Goal: Information Seeking & Learning: Learn about a topic

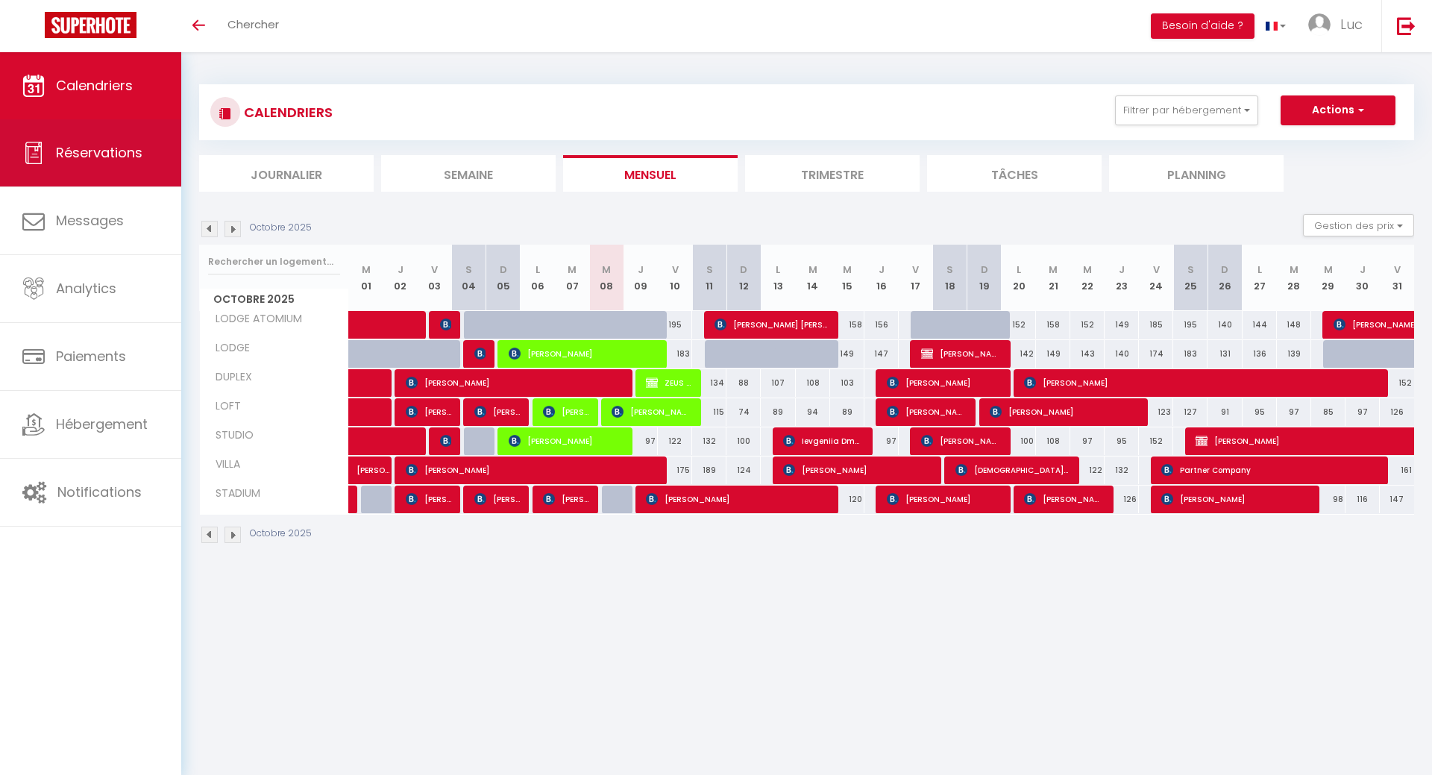
click at [137, 148] on span "Réservations" at bounding box center [99, 152] width 87 height 19
select select "not_cancelled"
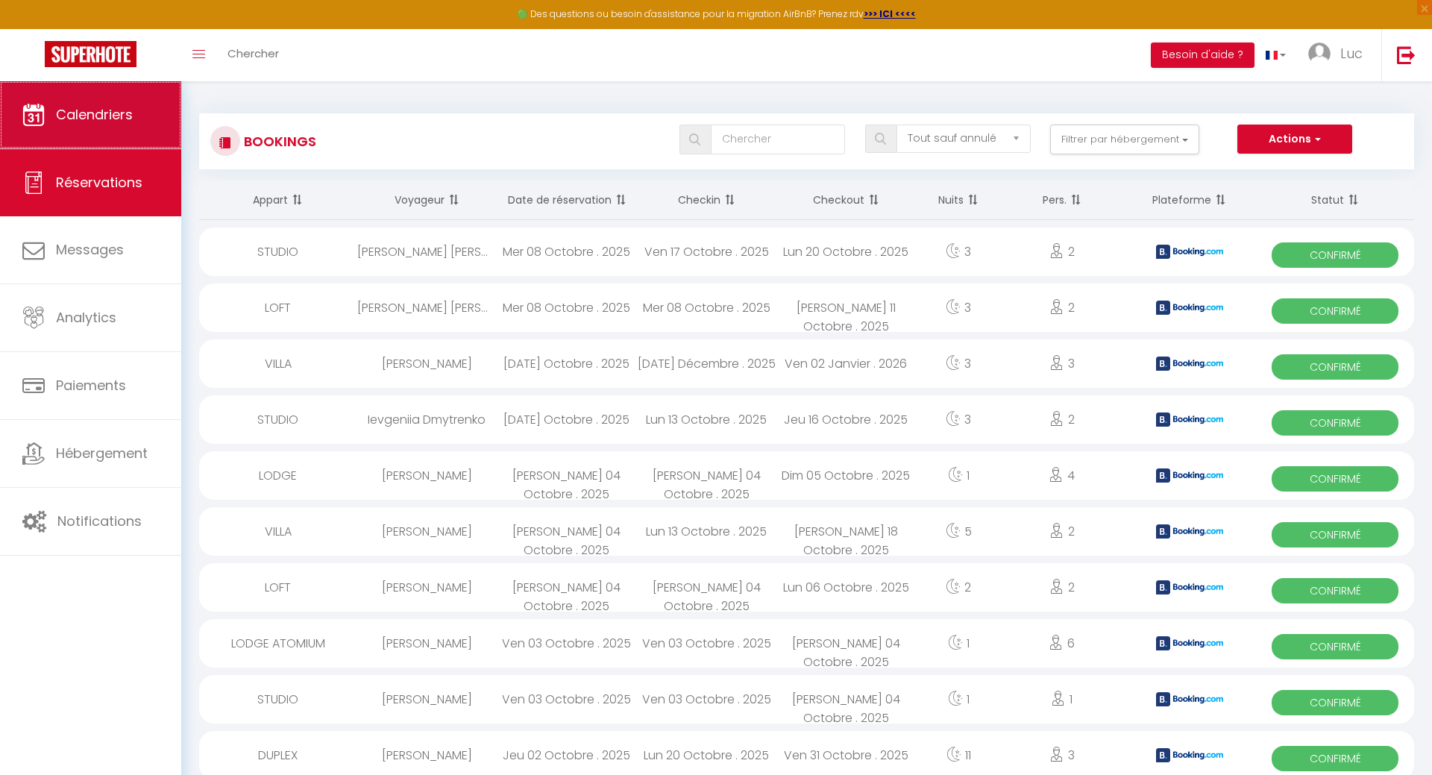
click at [122, 125] on link "Calendriers" at bounding box center [90, 114] width 181 height 67
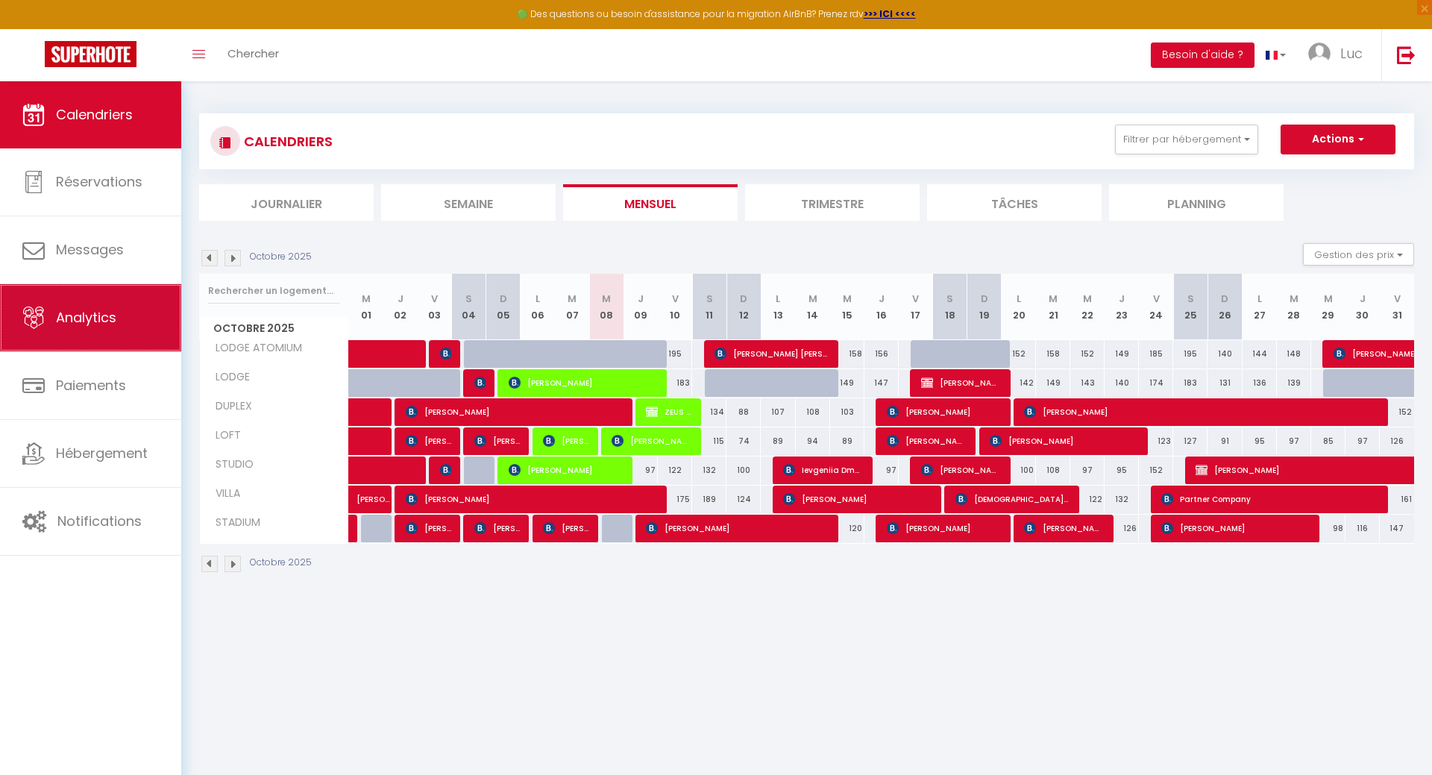
click at [107, 316] on span "Analytics" at bounding box center [86, 317] width 60 height 19
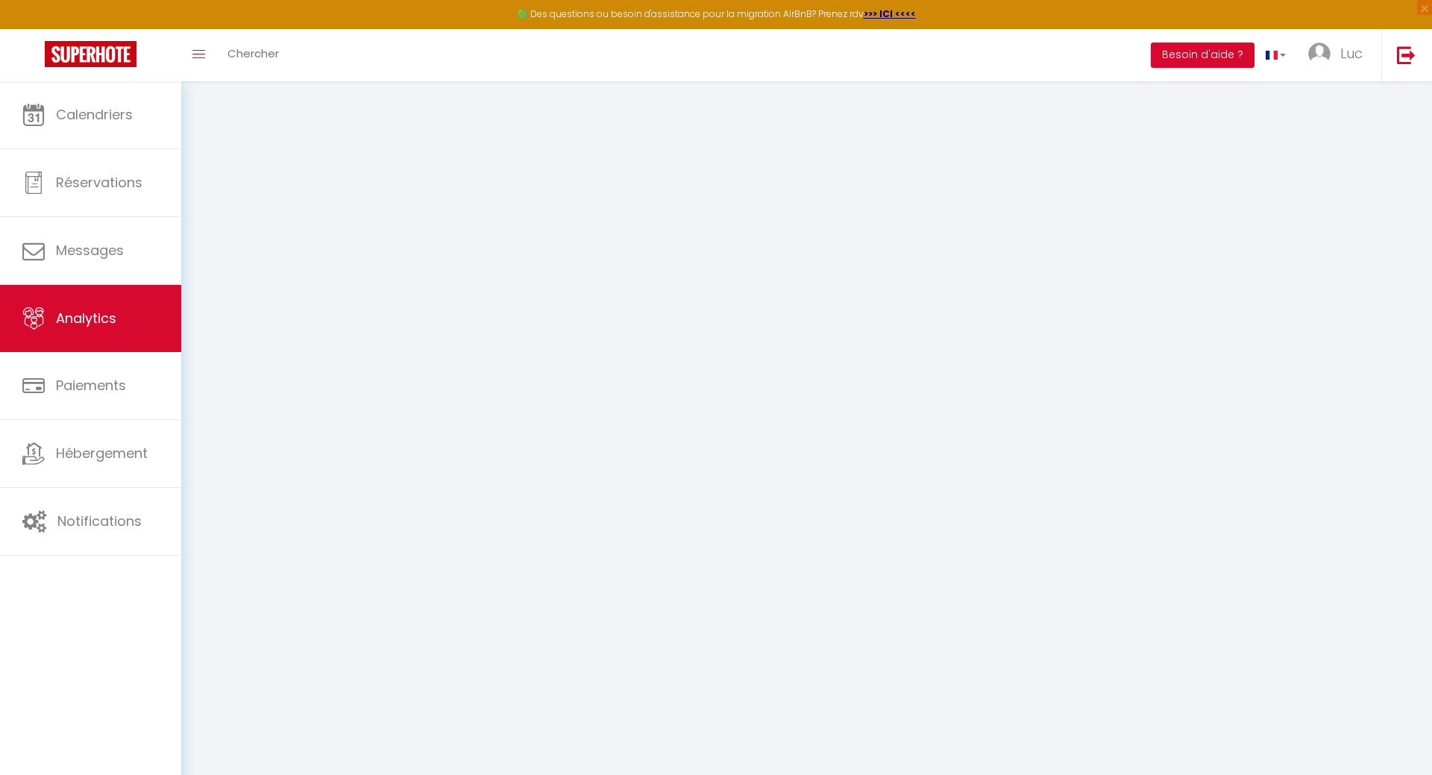
select select "2025"
select select "10"
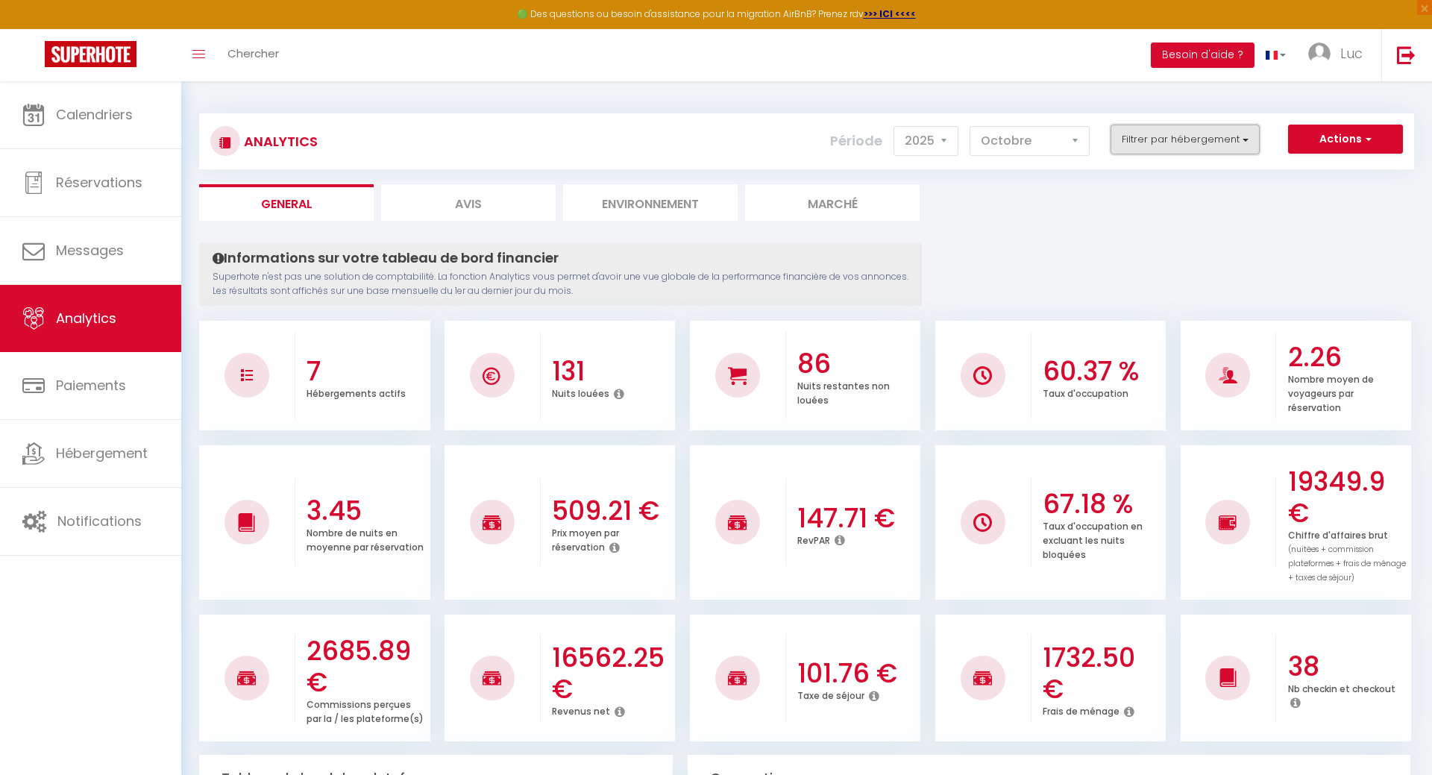
click at [1180, 128] on button "Filtrer par hébergement" at bounding box center [1185, 140] width 149 height 30
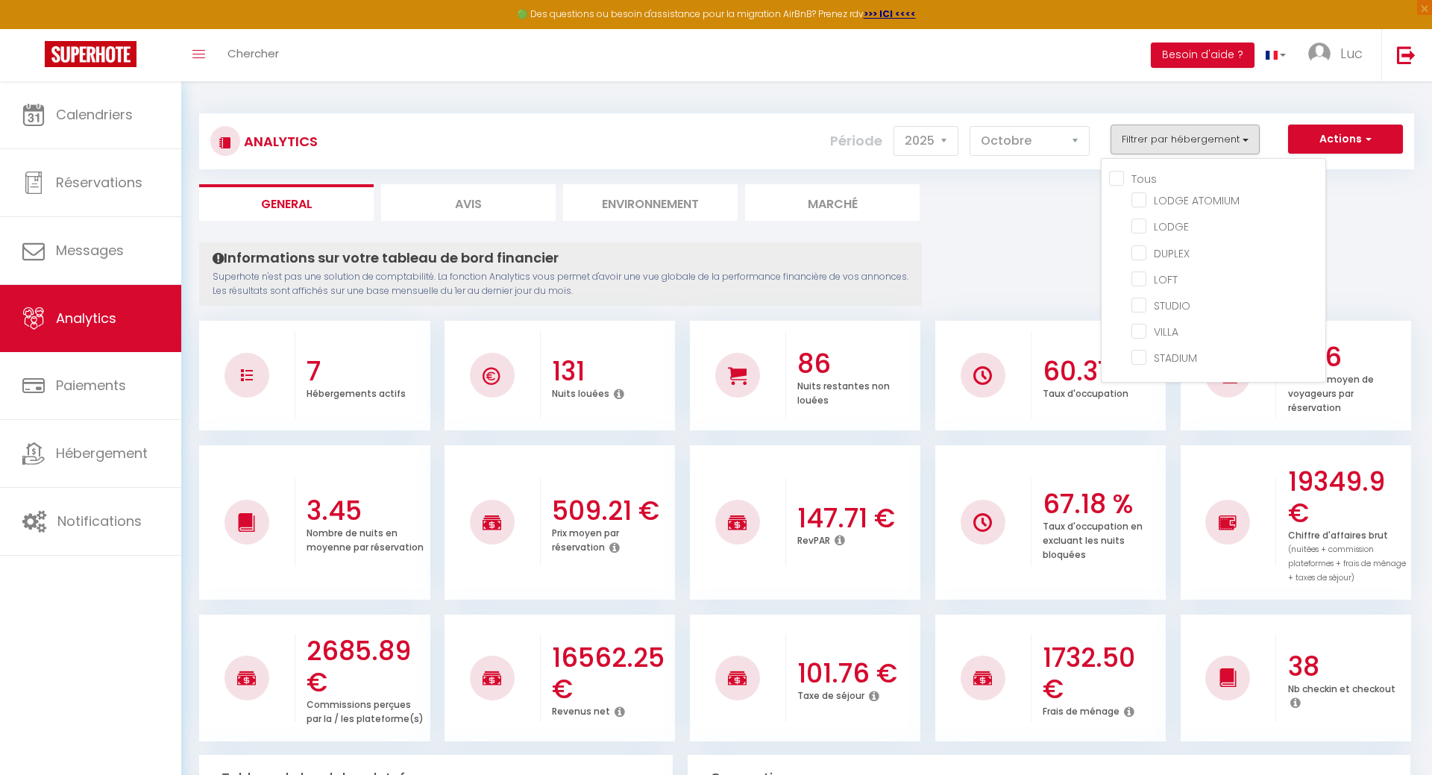
click at [1116, 175] on input "Tous" at bounding box center [1217, 177] width 216 height 15
checkbox input "true"
checkbox ATOMIUM "true"
checkbox input "true"
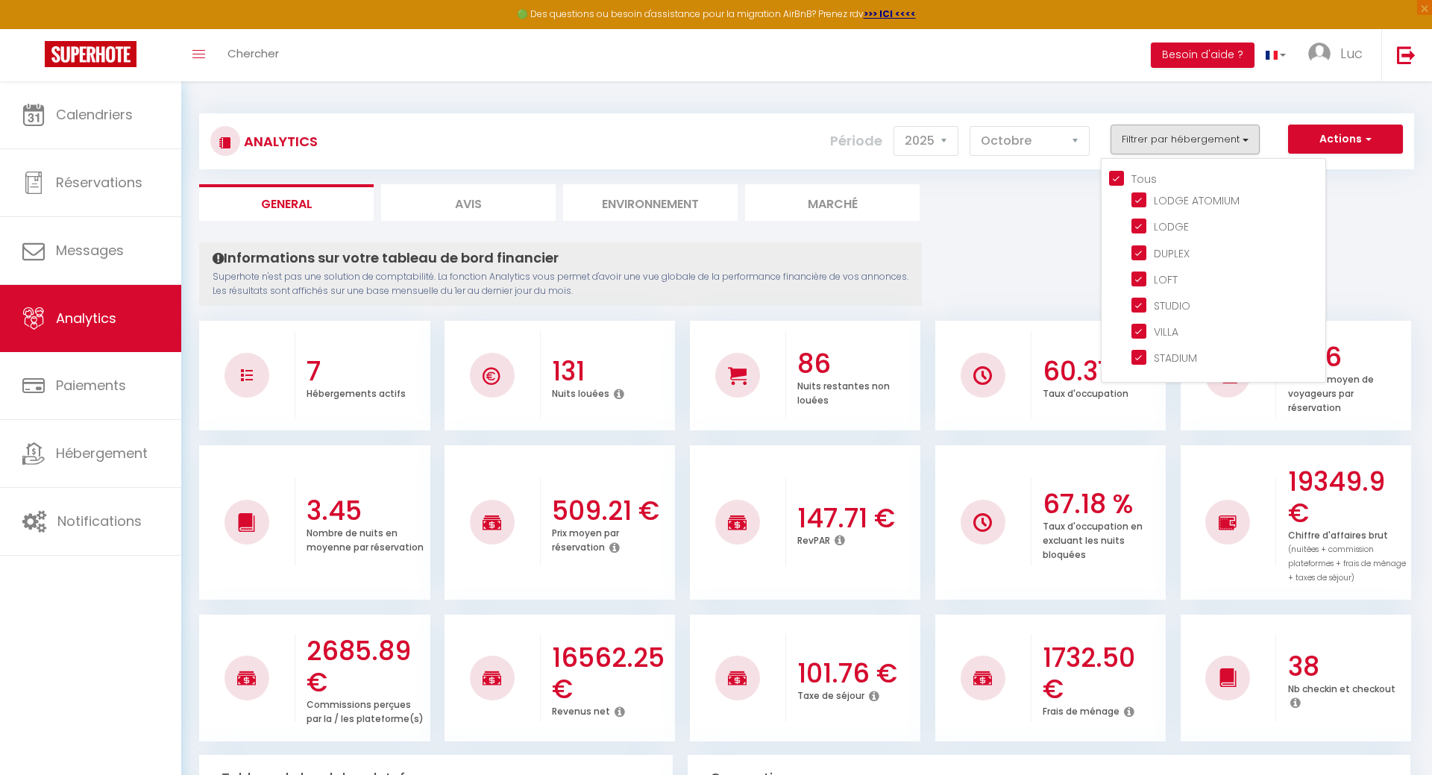
checkbox input "true"
click at [1143, 334] on input "checkbox" at bounding box center [1229, 330] width 194 height 15
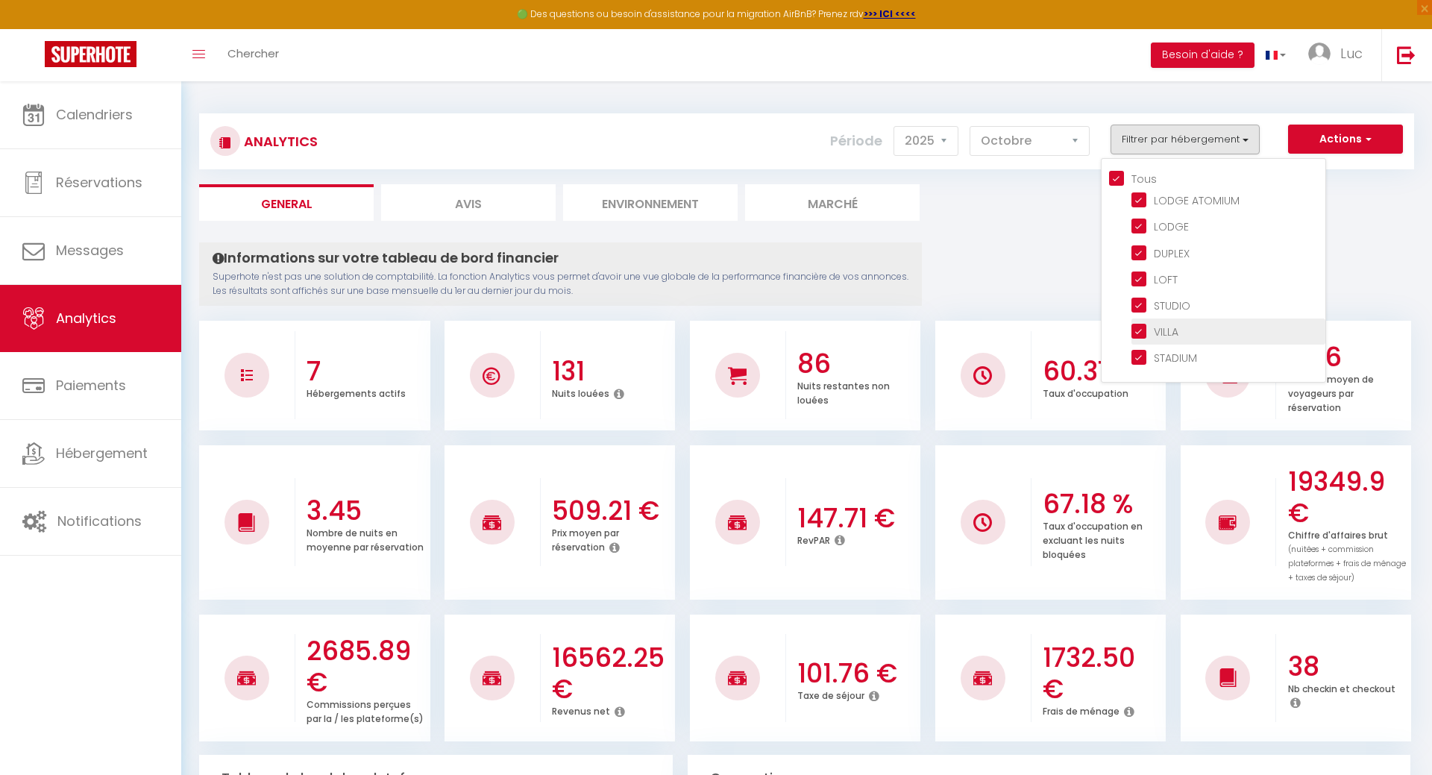
checkbox input "false"
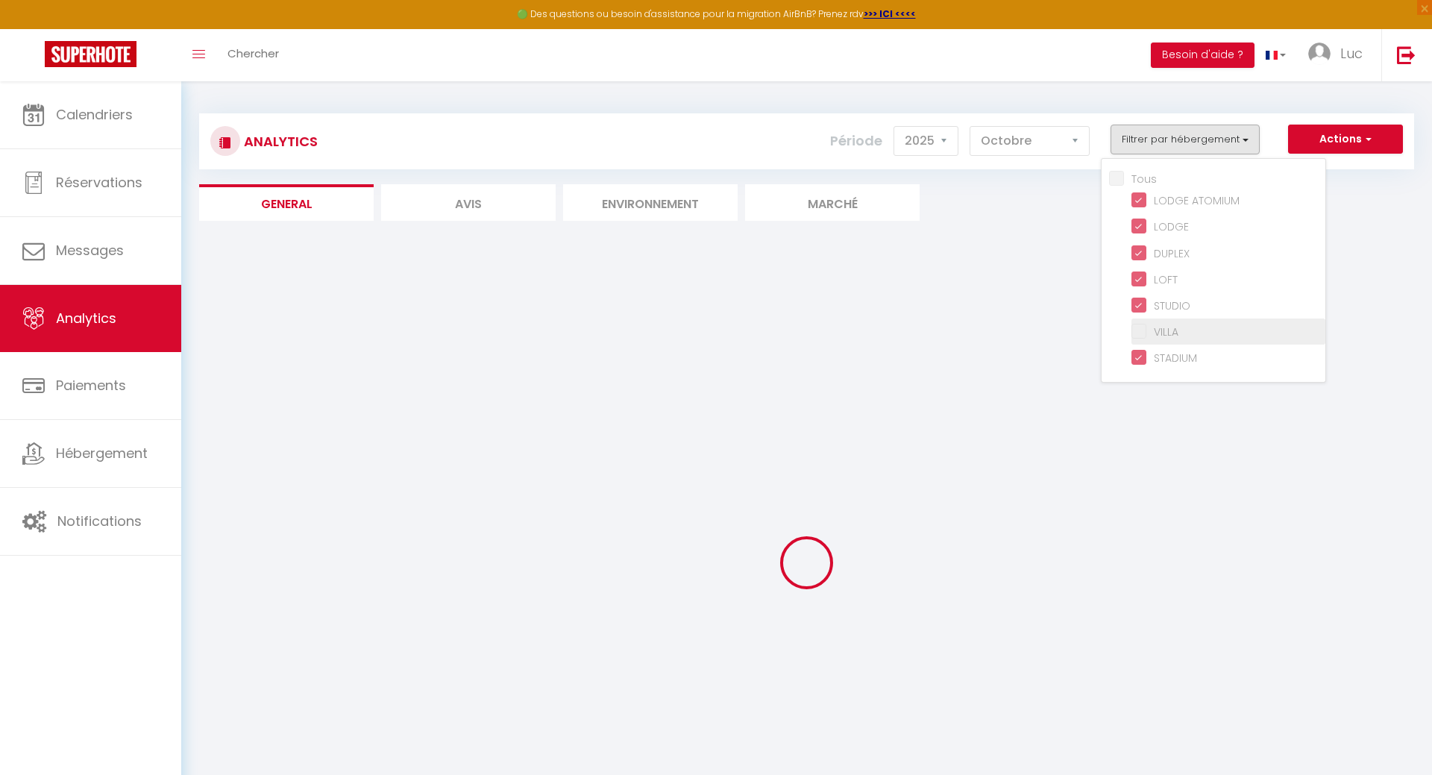
checkbox input "false"
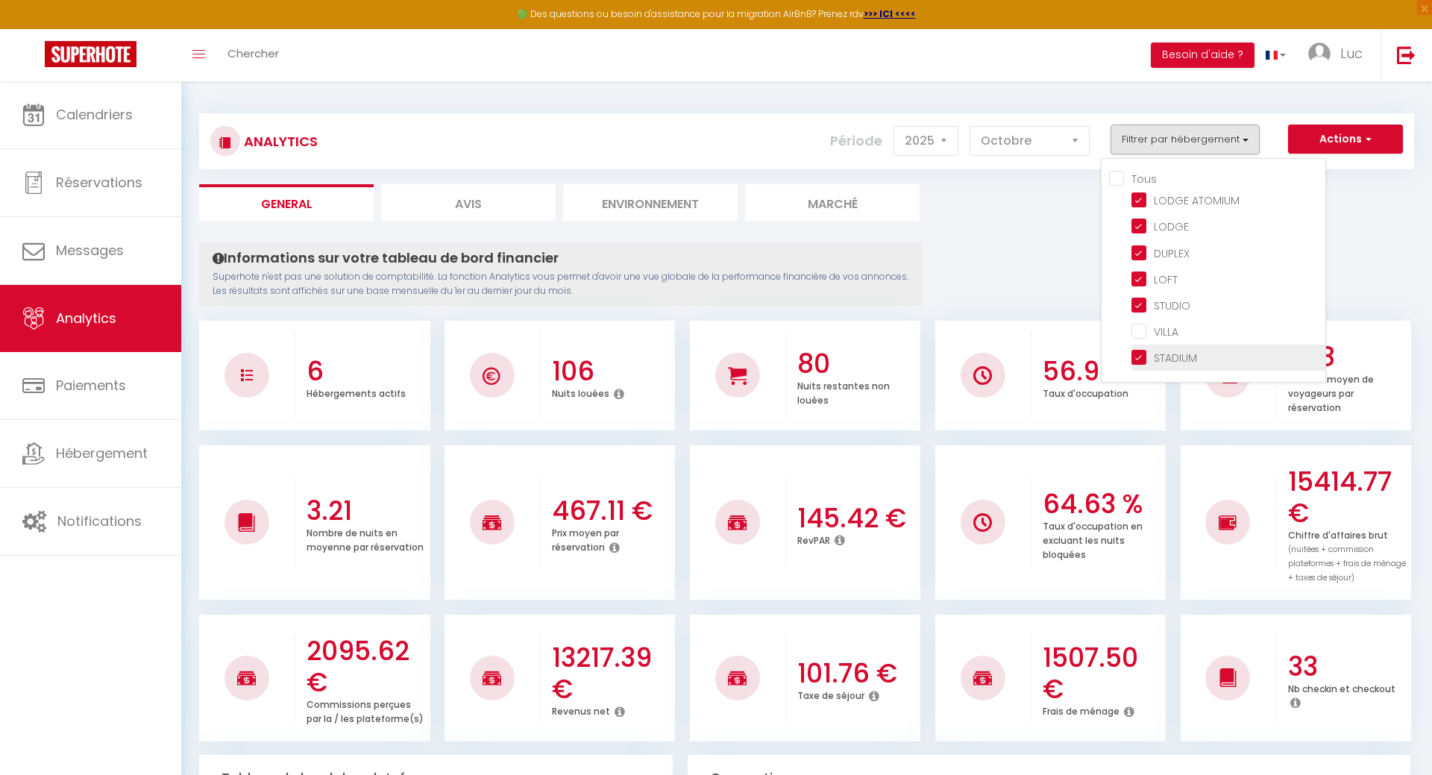
click at [1142, 357] on input "checkbox" at bounding box center [1229, 356] width 194 height 15
checkbox input "false"
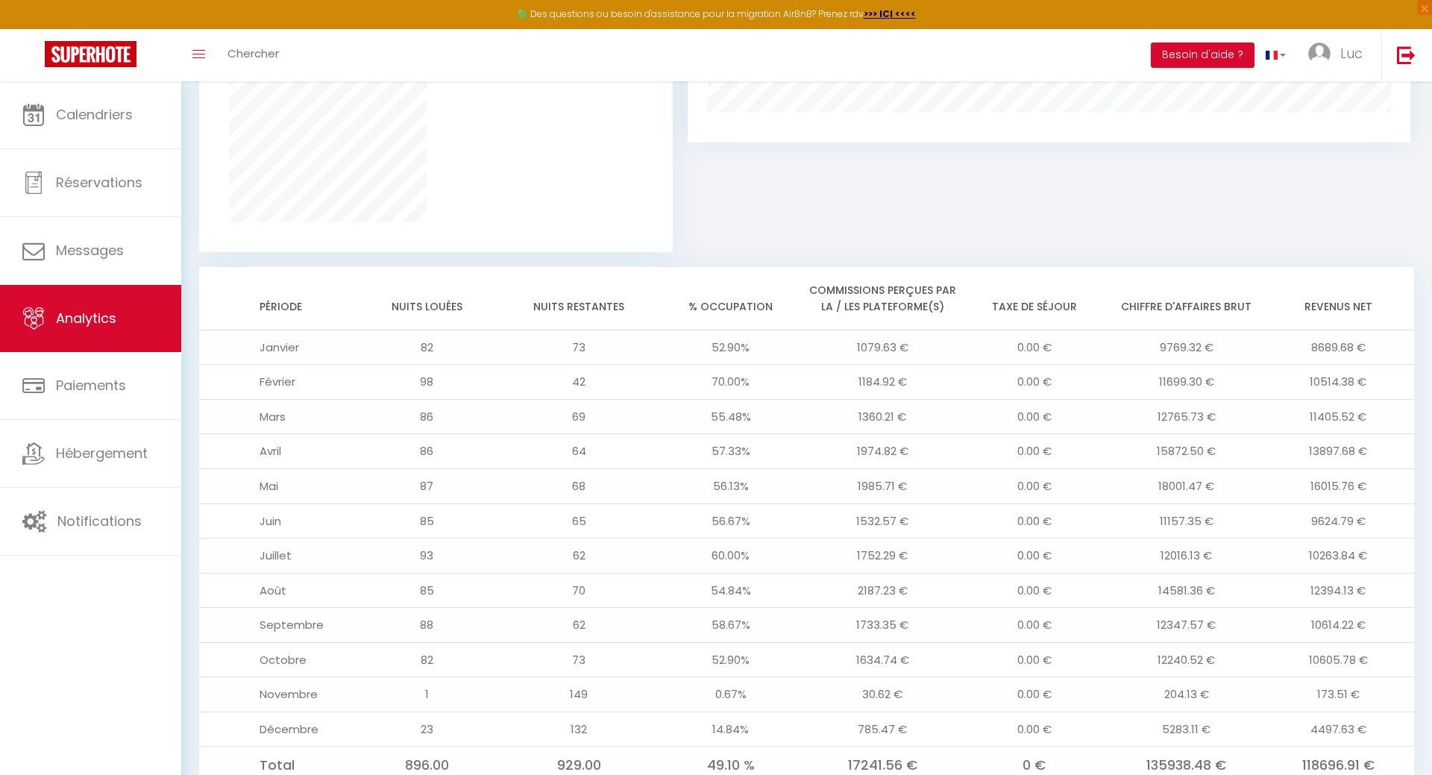
scroll to position [1108, 0]
